Goal: Book appointment/travel/reservation

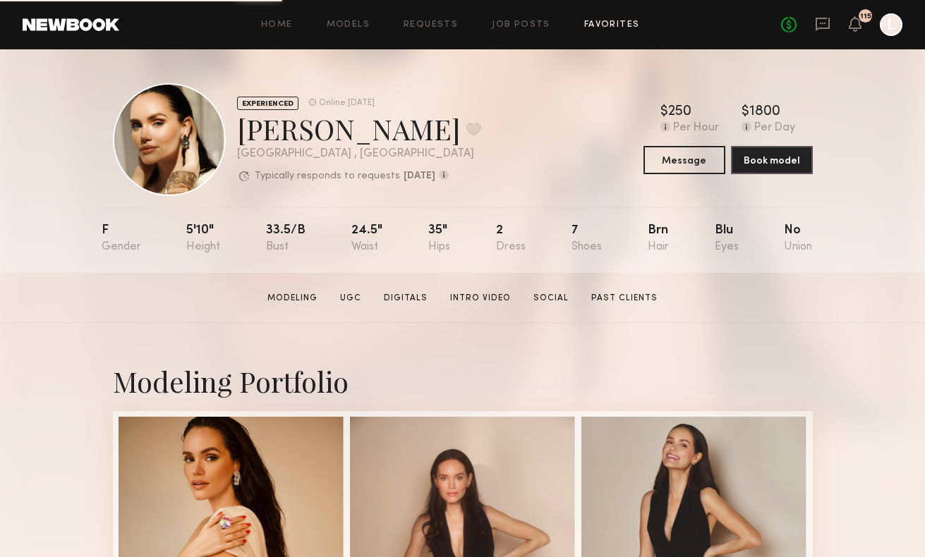
click at [609, 25] on link "Favorites" at bounding box center [612, 24] width 56 height 9
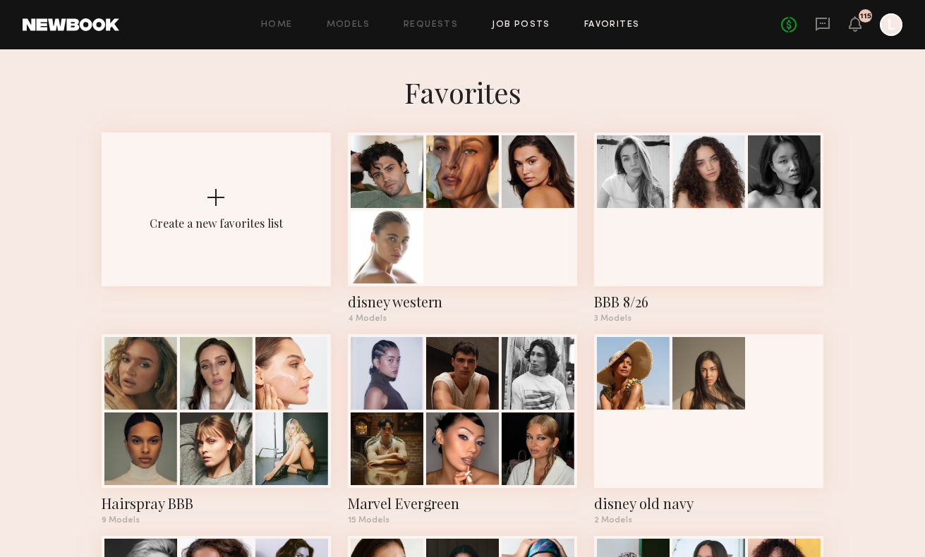
click at [525, 24] on link "Job Posts" at bounding box center [521, 24] width 59 height 9
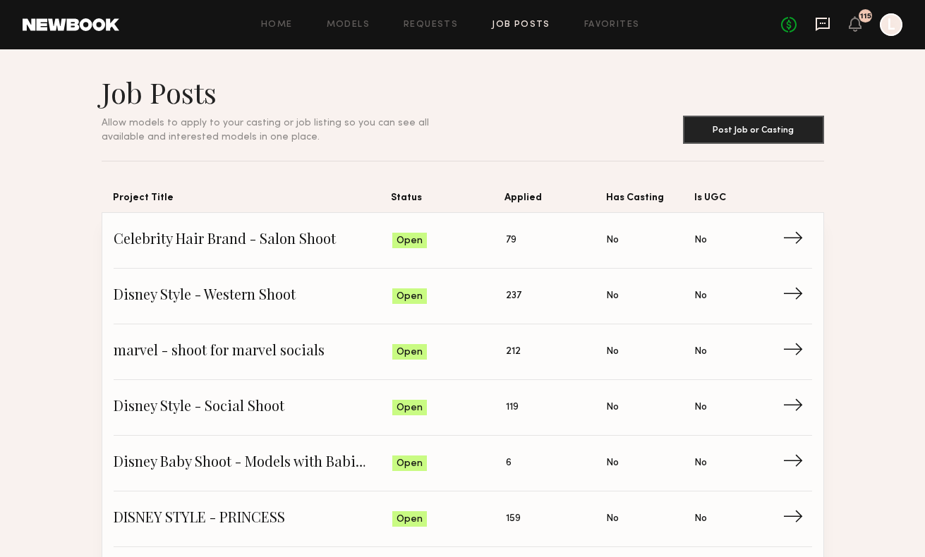
click at [823, 28] on icon at bounding box center [822, 24] width 14 height 13
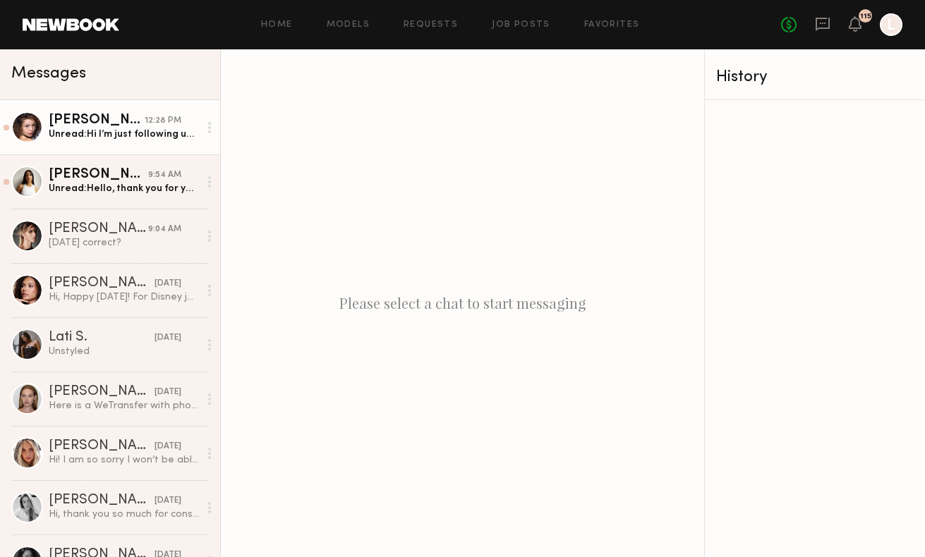
click at [143, 127] on div "[PERSON_NAME]" at bounding box center [97, 121] width 96 height 14
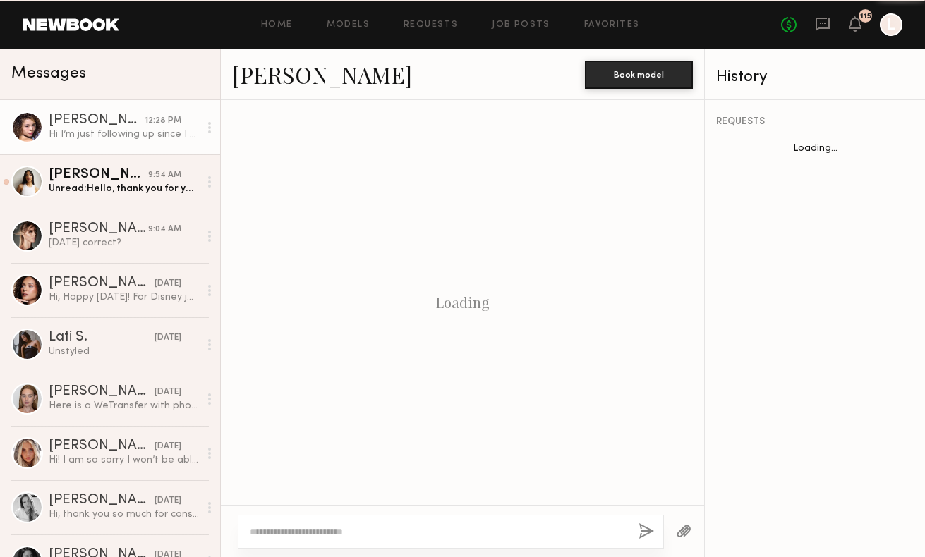
scroll to position [1863, 0]
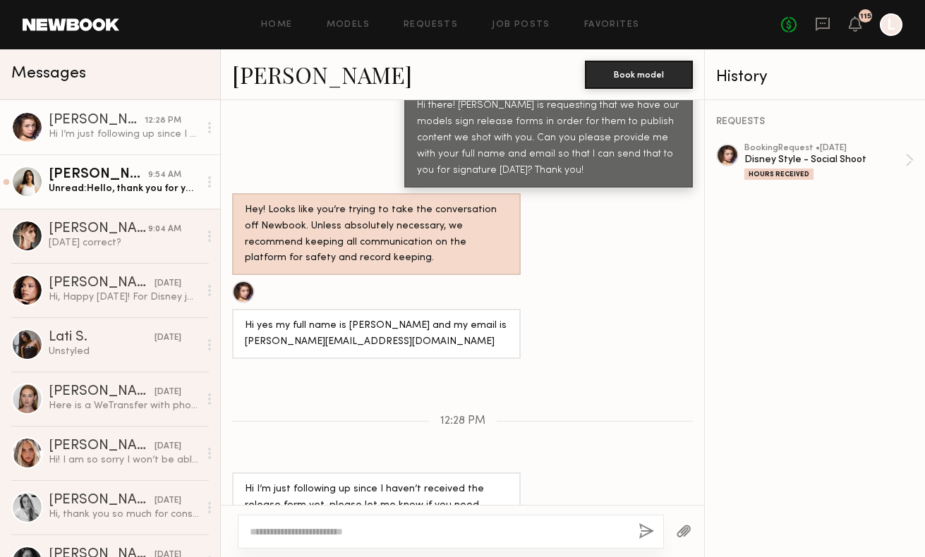
click at [139, 174] on div "[PERSON_NAME]" at bounding box center [98, 175] width 99 height 14
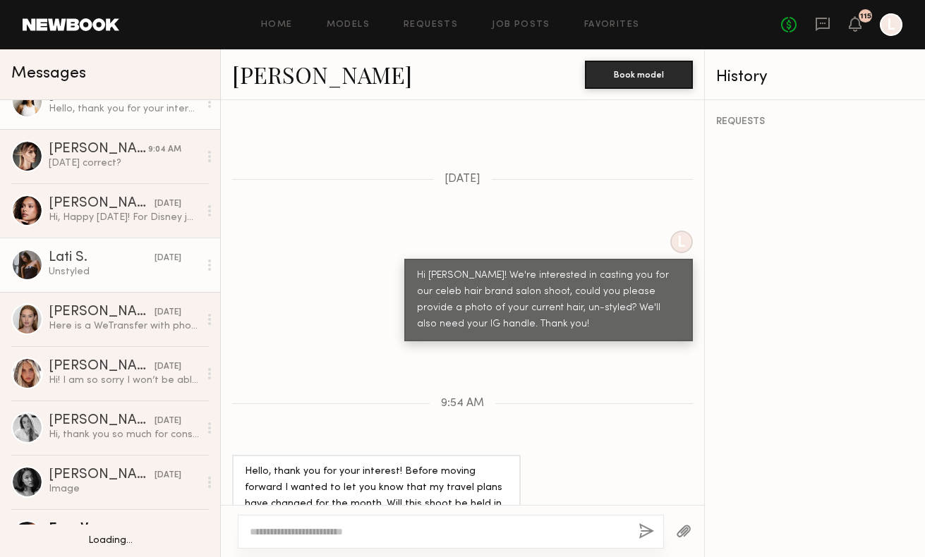
scroll to position [35, 0]
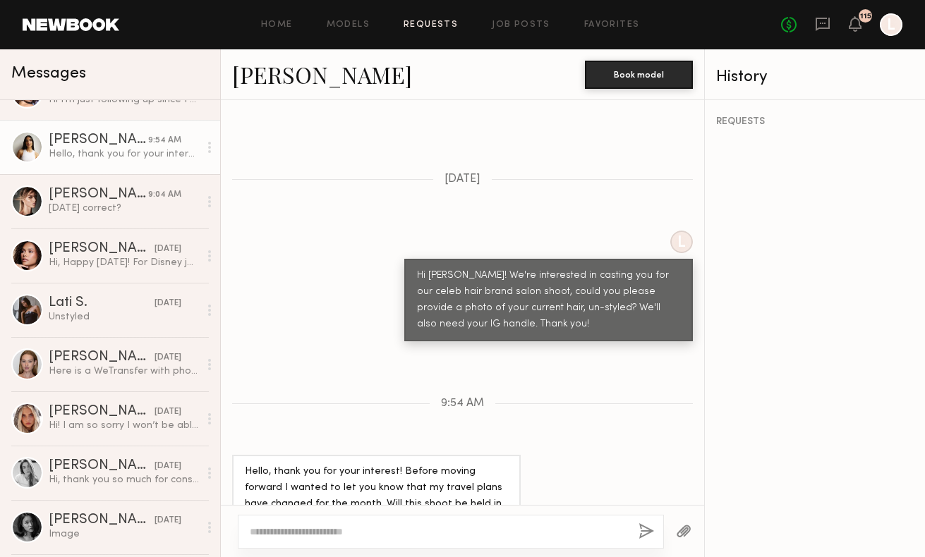
click at [449, 24] on link "Requests" at bounding box center [430, 24] width 54 height 9
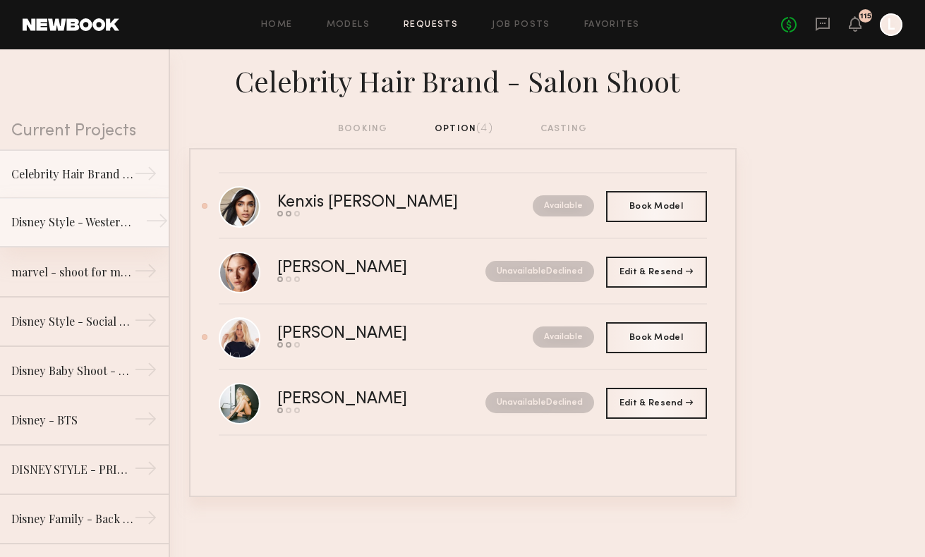
click at [102, 212] on link "Disney Style - Western Shoot →" at bounding box center [84, 222] width 169 height 49
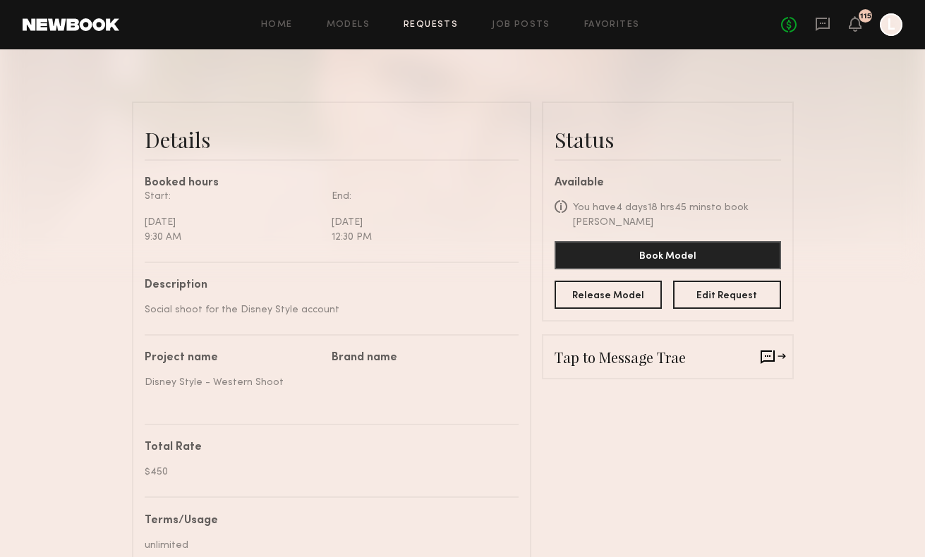
scroll to position [305, 0]
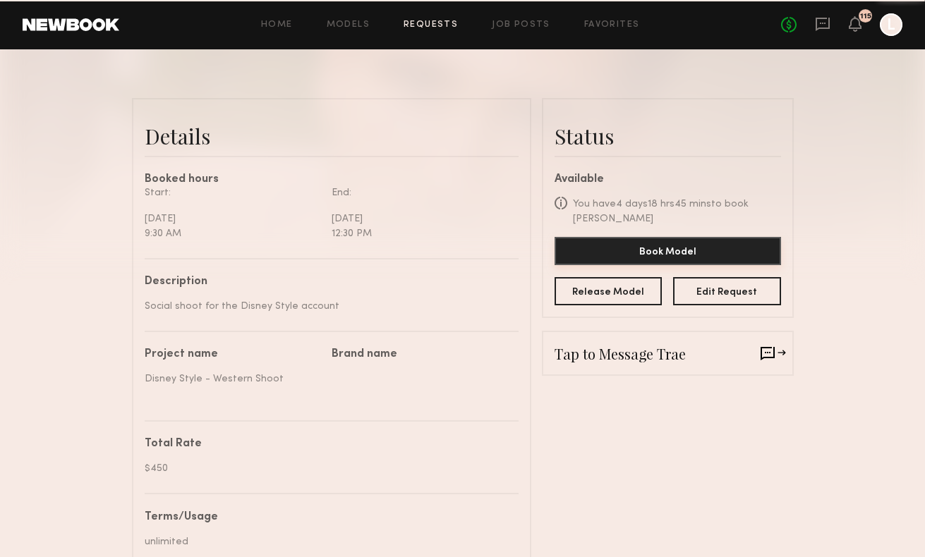
click at [624, 239] on button "Book Model" at bounding box center [667, 251] width 226 height 28
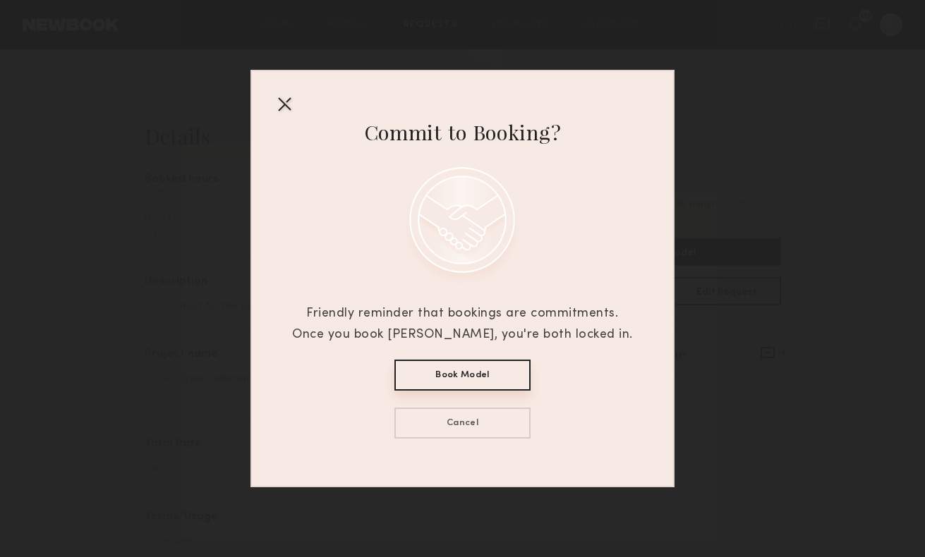
click at [473, 377] on button "Book Model" at bounding box center [462, 375] width 136 height 31
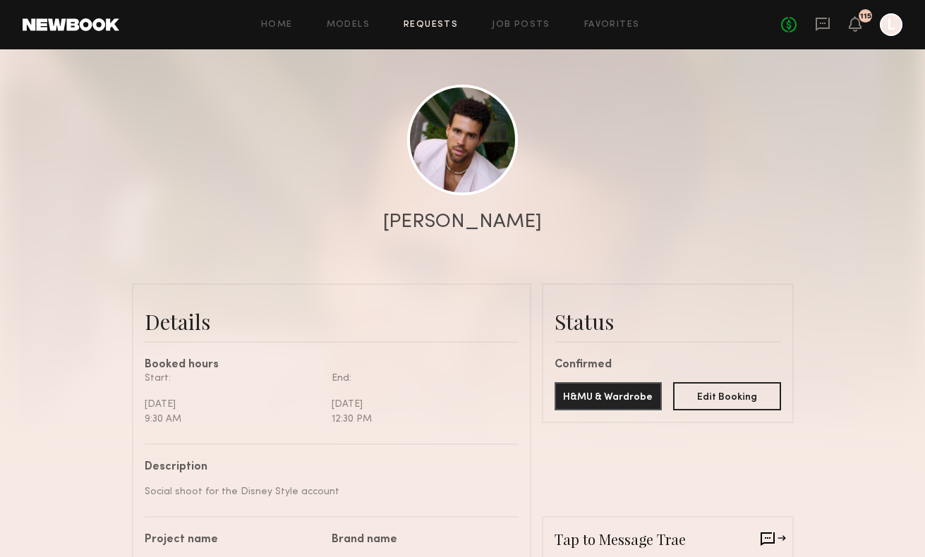
scroll to position [97, 0]
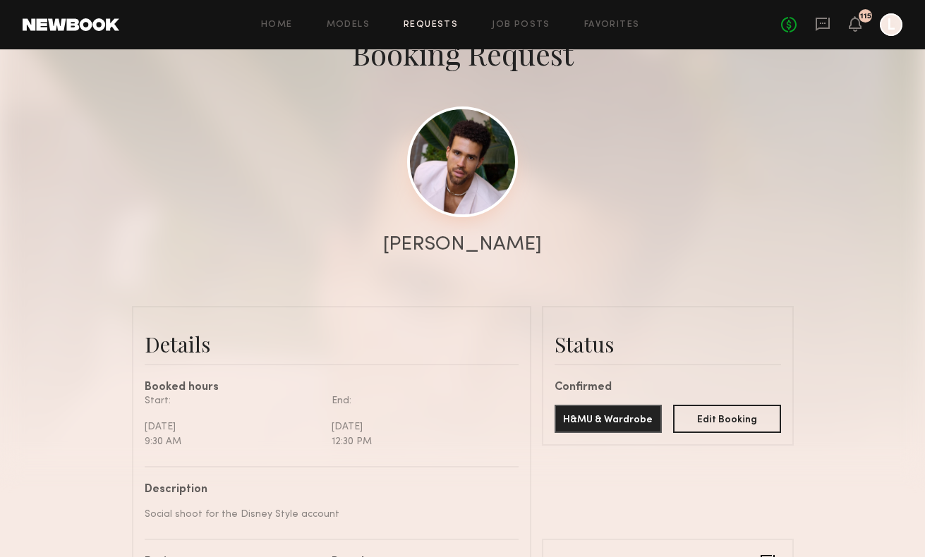
click at [462, 199] on link at bounding box center [462, 161] width 111 height 111
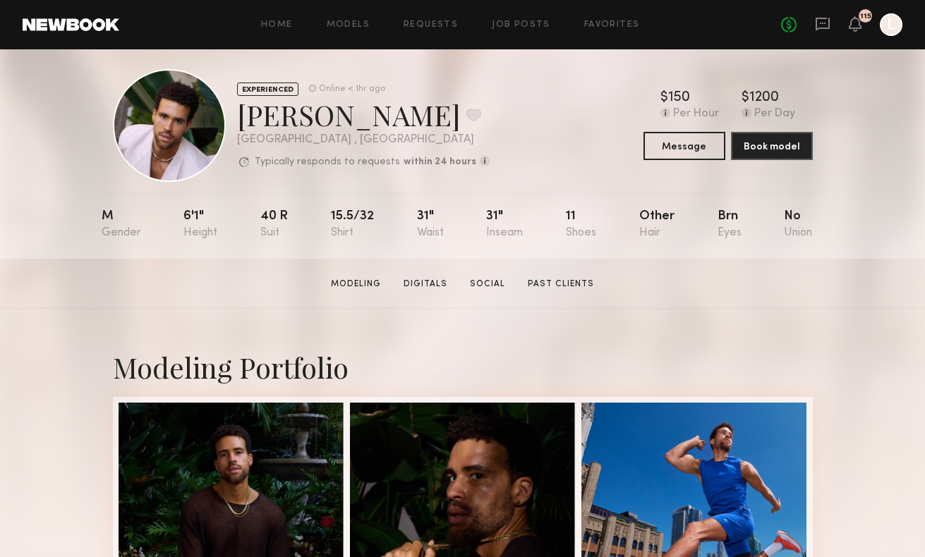
scroll to position [16, 0]
